Goal: Task Accomplishment & Management: Complete application form

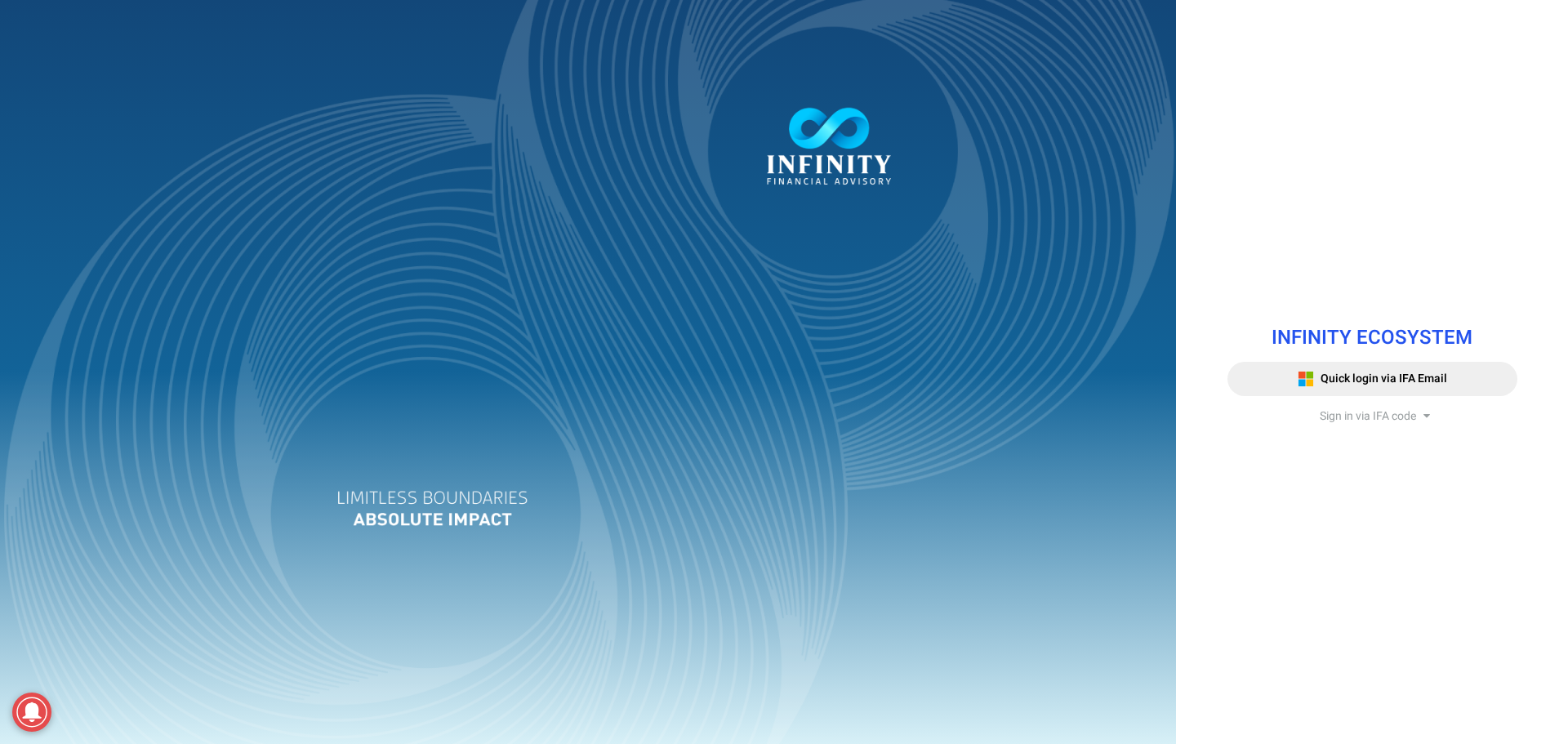
click at [1355, 417] on span "Sign in via IFA code" at bounding box center [1368, 416] width 97 height 17
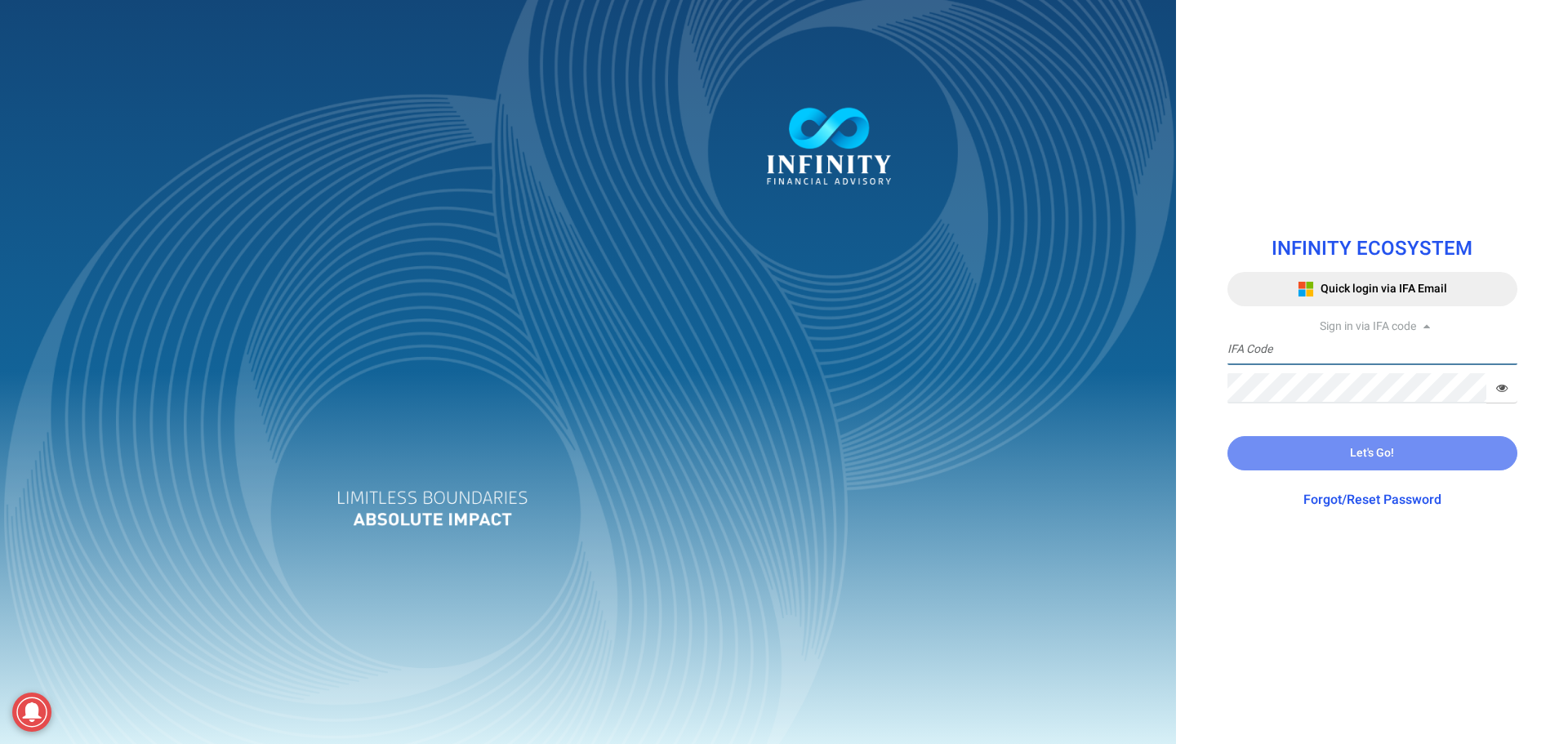
type input "IFA0105"
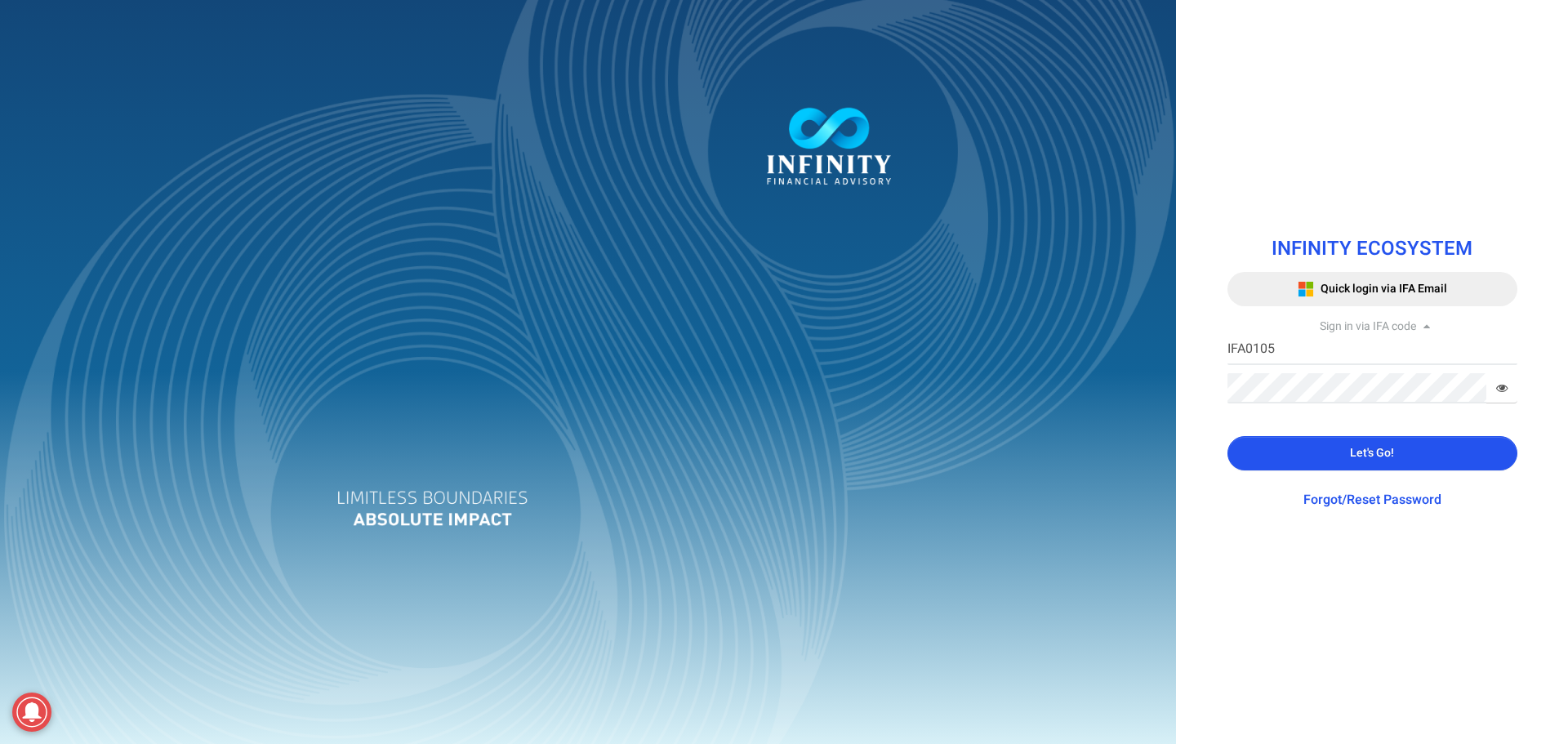
drag, startPoint x: 1281, startPoint y: 461, endPoint x: 1234, endPoint y: 429, distance: 56.9
click at [1282, 461] on button "Let's Go!" at bounding box center [1372, 453] width 290 height 34
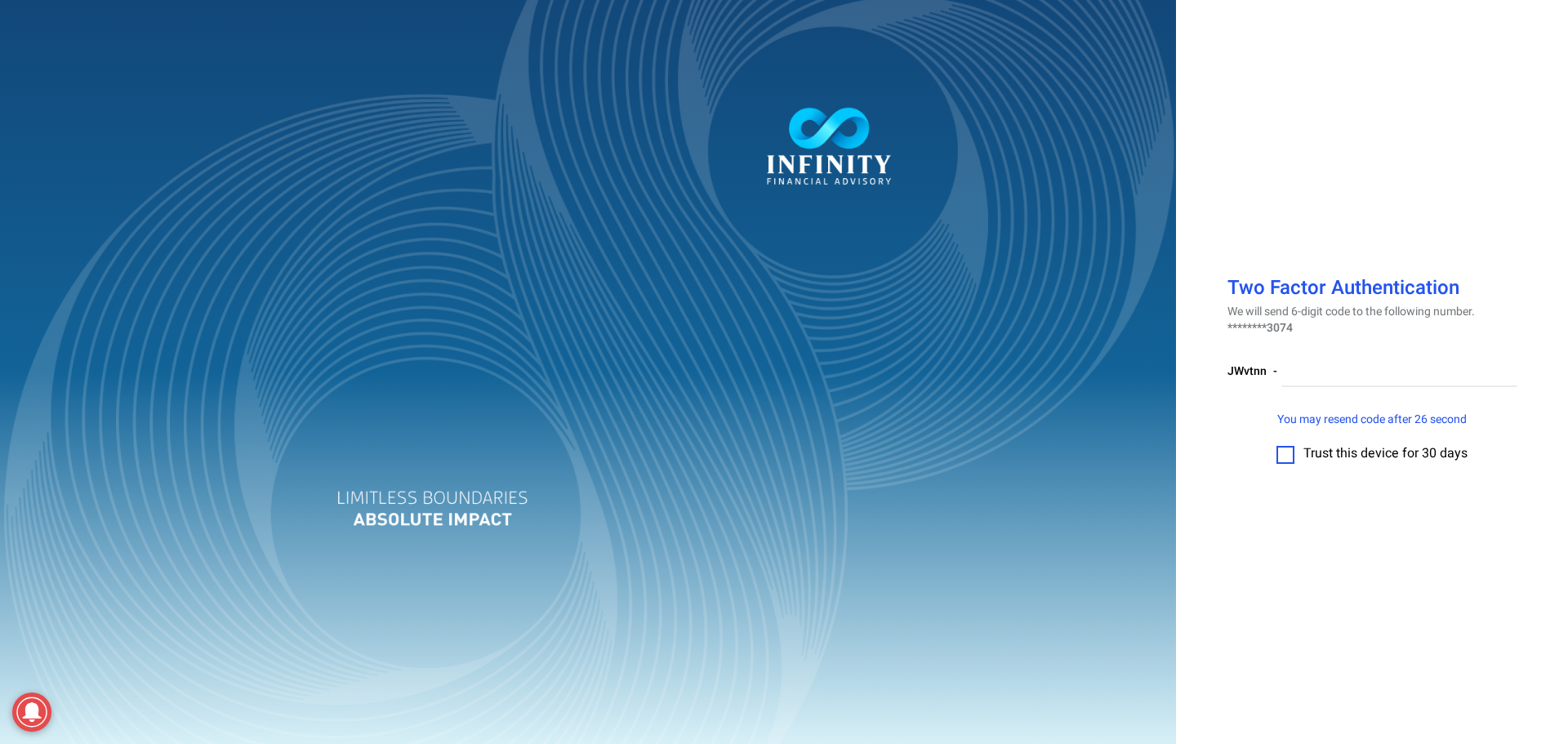
click at [1288, 457] on label at bounding box center [1286, 455] width 18 height 18
click at [1286, 450] on input "checkbox" at bounding box center [1286, 450] width 0 height 0
click at [1360, 372] on input "number" at bounding box center [1399, 372] width 236 height 30
click at [1402, 375] on input "number" at bounding box center [1399, 372] width 236 height 30
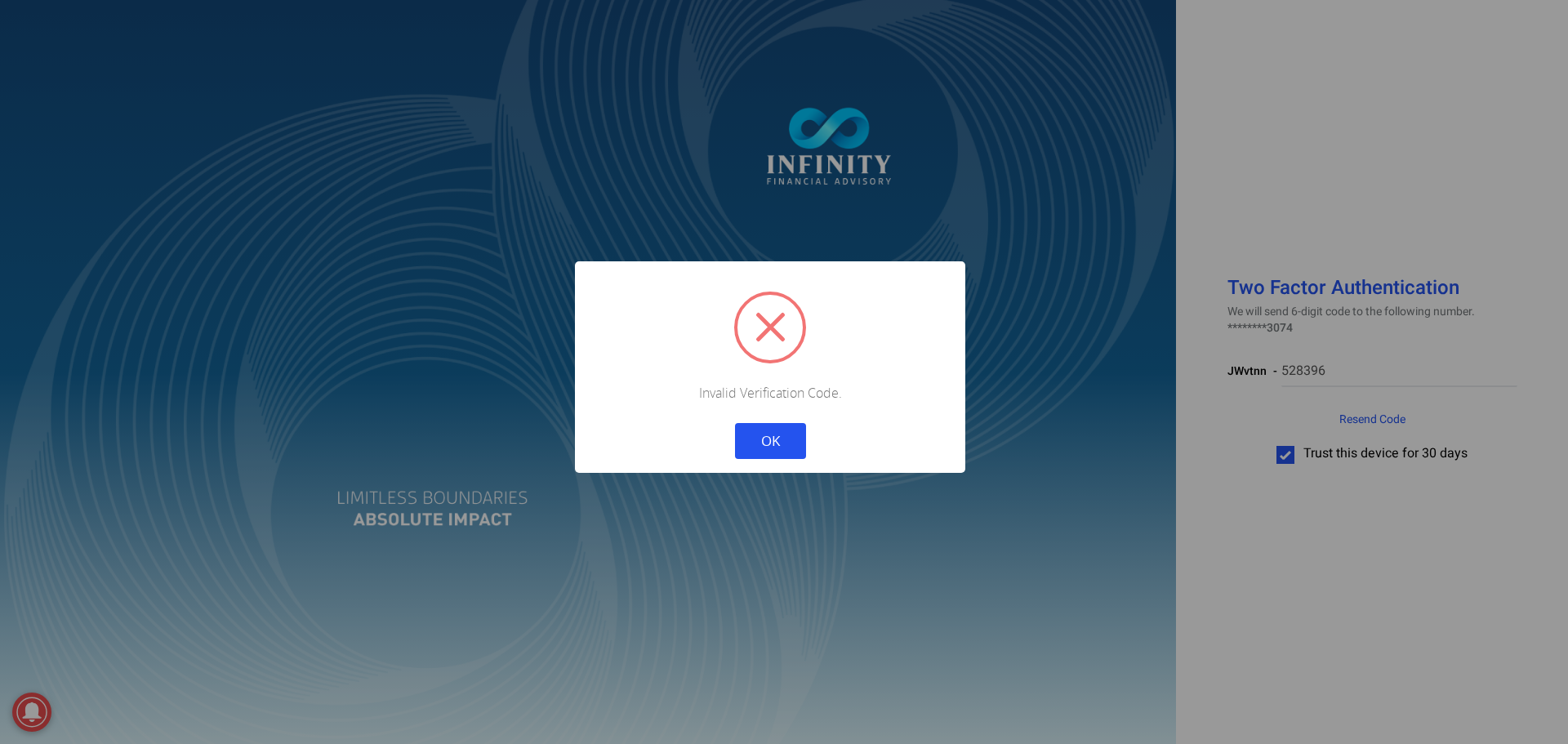
click at [757, 436] on button "OK" at bounding box center [771, 441] width 71 height 36
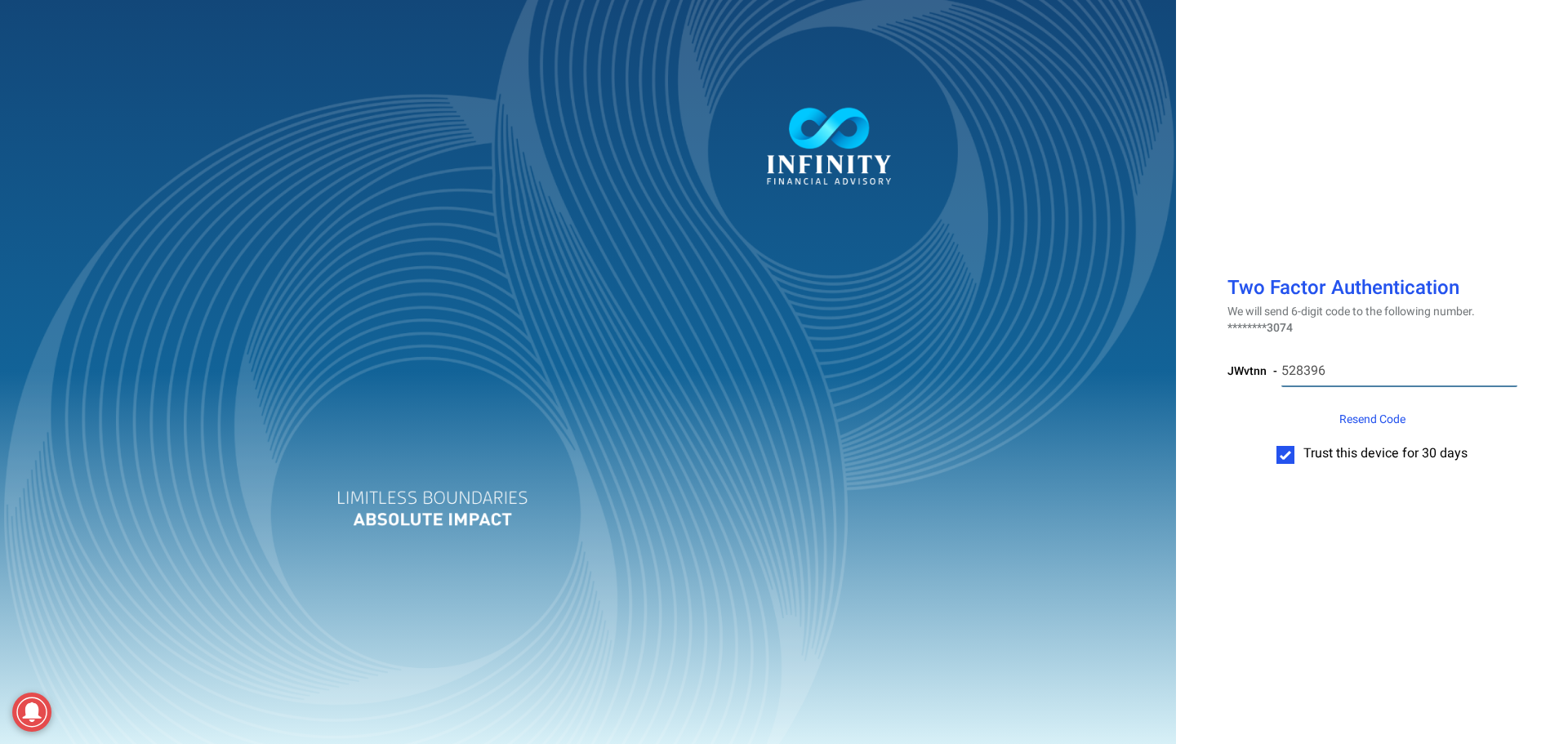
click at [1322, 376] on input "528396" at bounding box center [1399, 372] width 236 height 30
type input "528396"
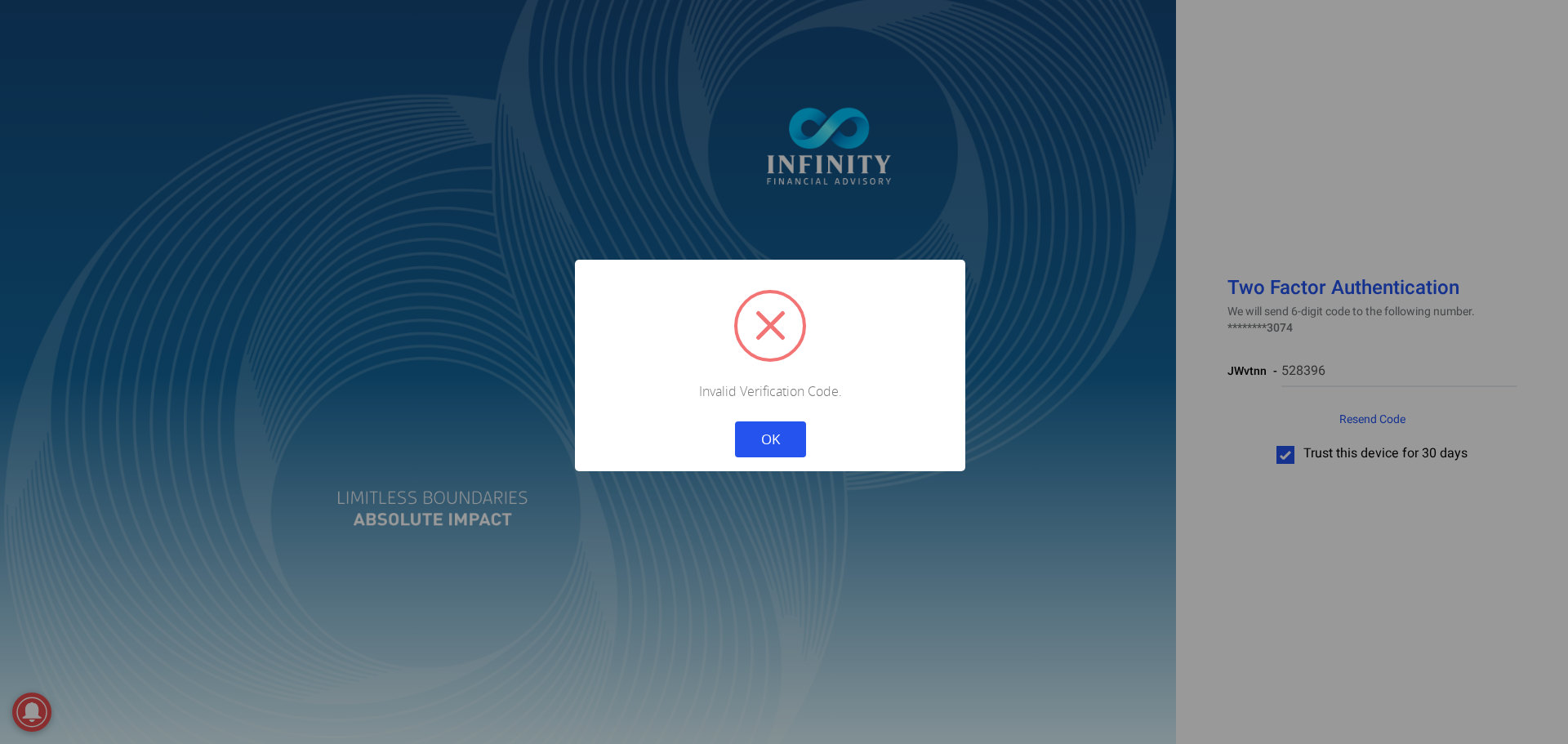
click at [757, 439] on button "OK" at bounding box center [771, 439] width 71 height 36
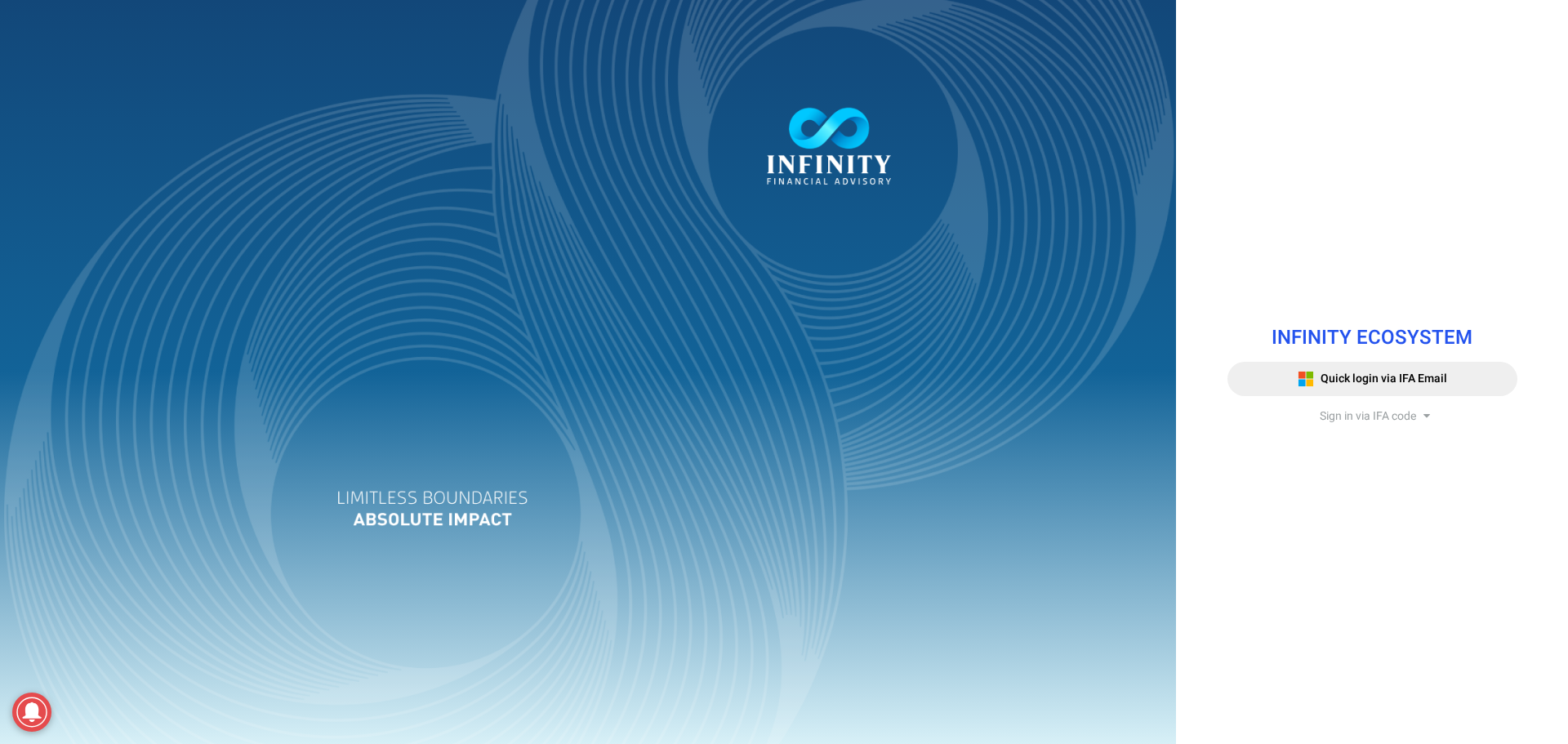
click at [1350, 415] on span "Sign in via IFA code" at bounding box center [1368, 416] width 97 height 17
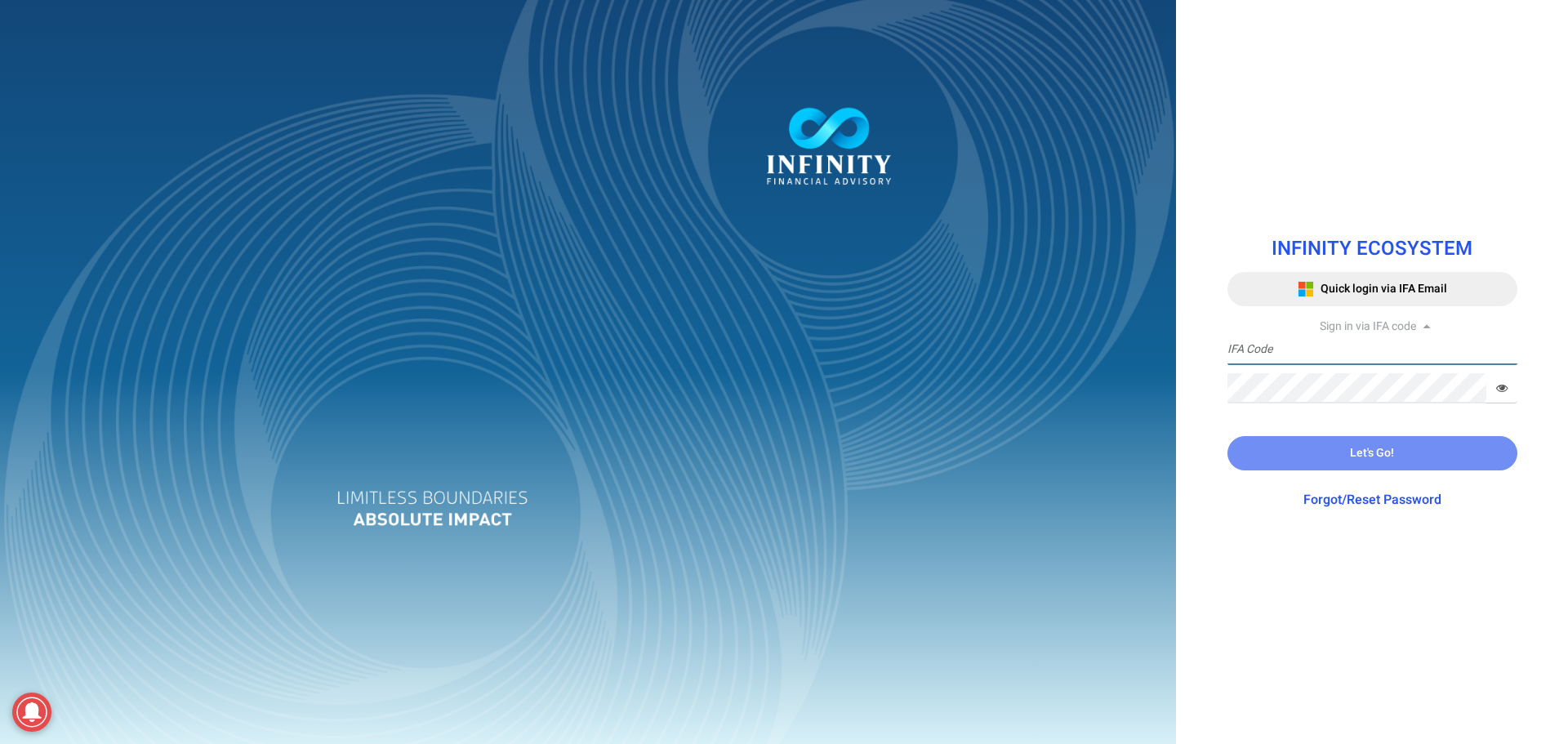
type input "IFA0105"
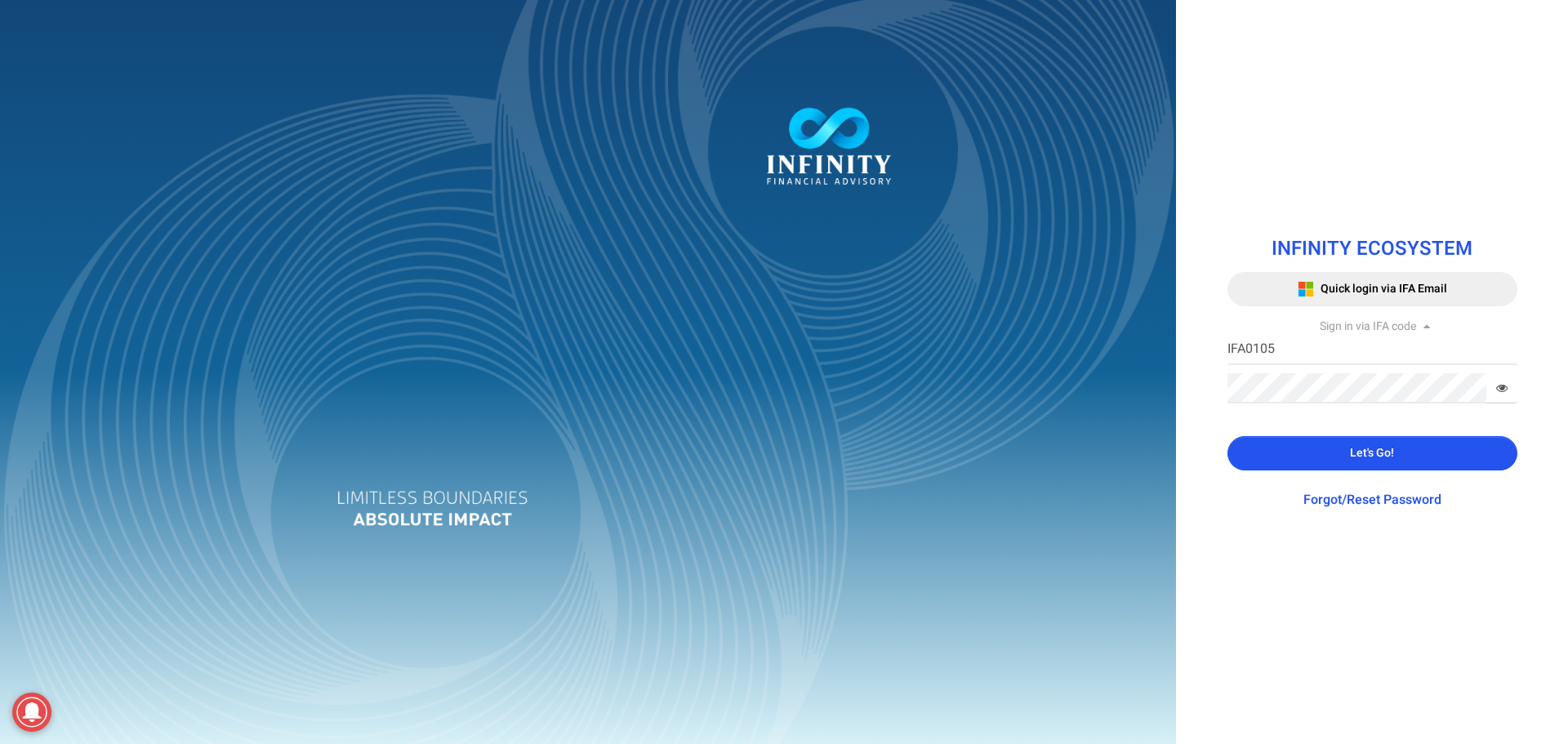
click at [1319, 467] on button "Let's Go!" at bounding box center [1372, 453] width 290 height 34
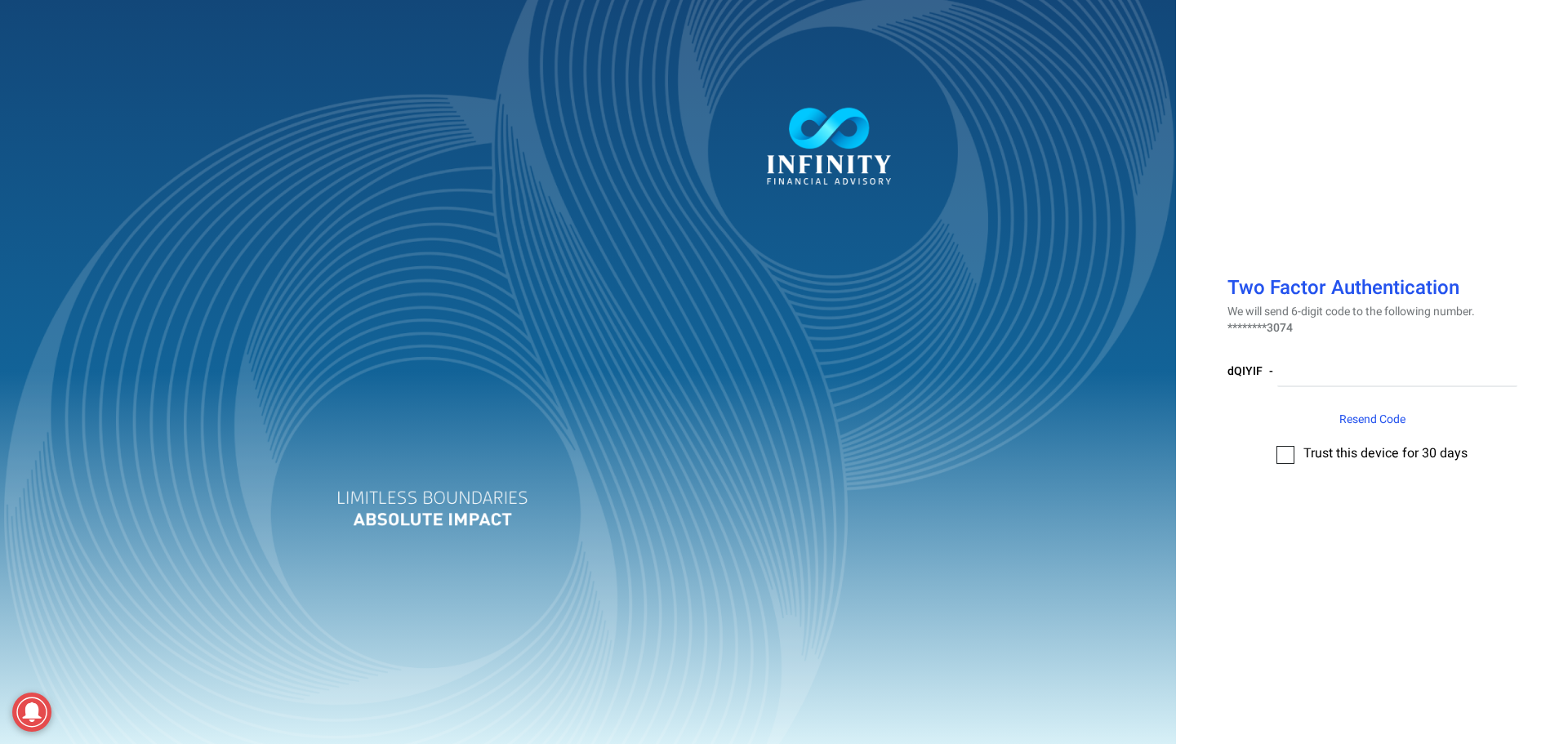
click at [1284, 454] on div at bounding box center [784, 372] width 1568 height 744
click at [1286, 456] on label at bounding box center [1286, 455] width 18 height 18
click at [1286, 450] on input "checkbox" at bounding box center [1286, 450] width 0 height 0
click at [1327, 366] on input "number" at bounding box center [1398, 372] width 240 height 30
click at [1328, 368] on input "number" at bounding box center [1398, 372] width 240 height 30
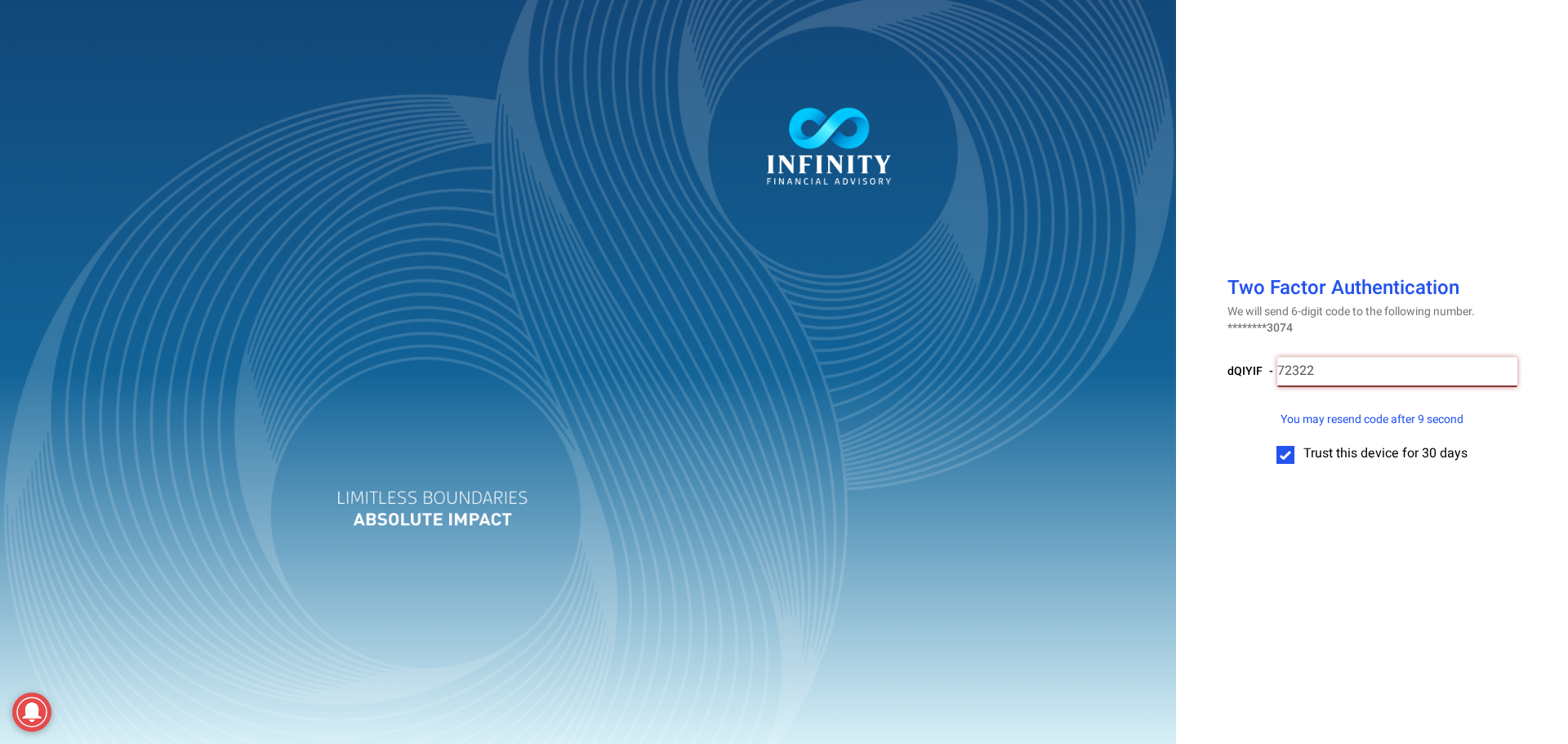
type input "723229"
